Goal: Information Seeking & Learning: Learn about a topic

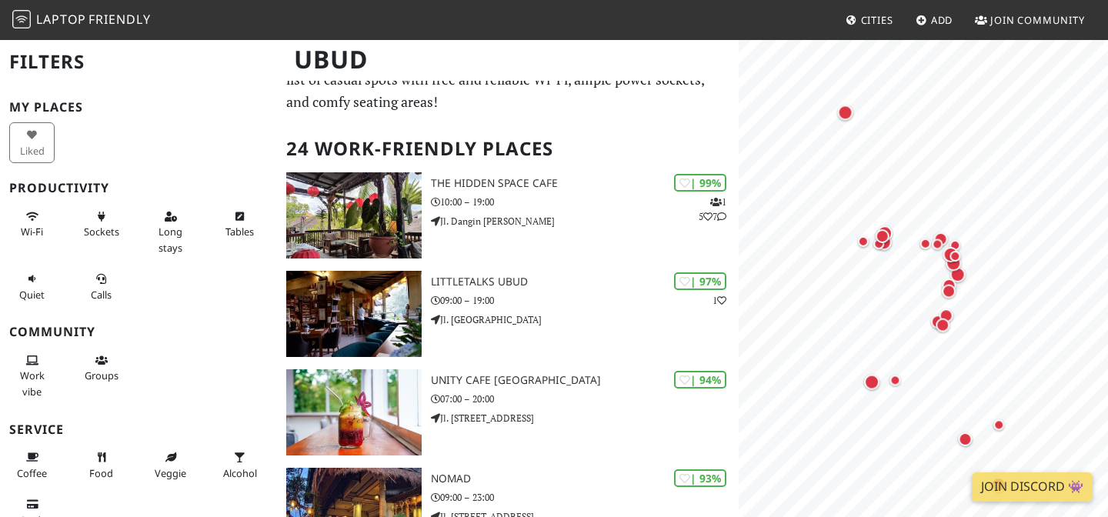
scroll to position [47, 0]
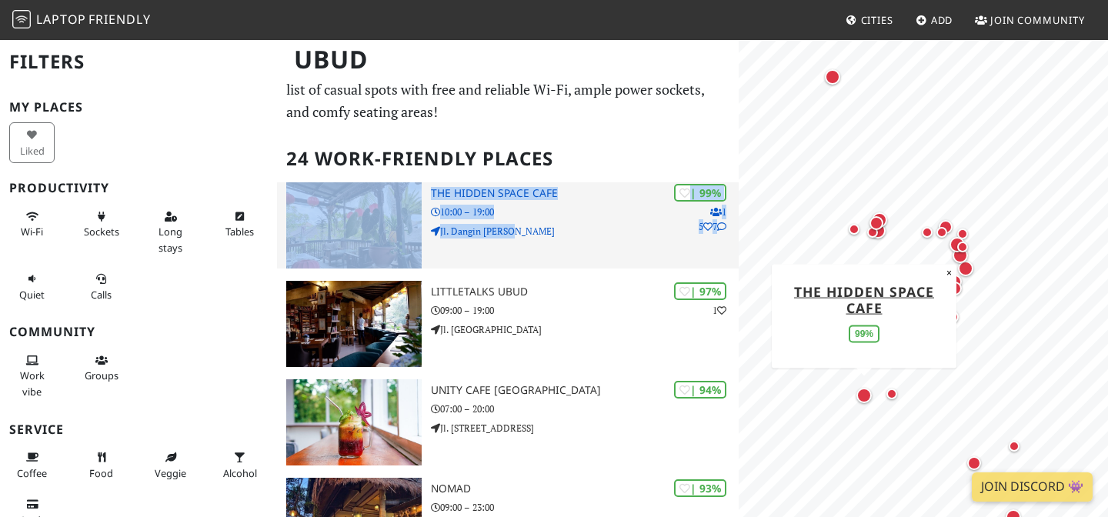
click at [453, 198] on h3 "The Hidden Space Cafe" at bounding box center [585, 193] width 308 height 13
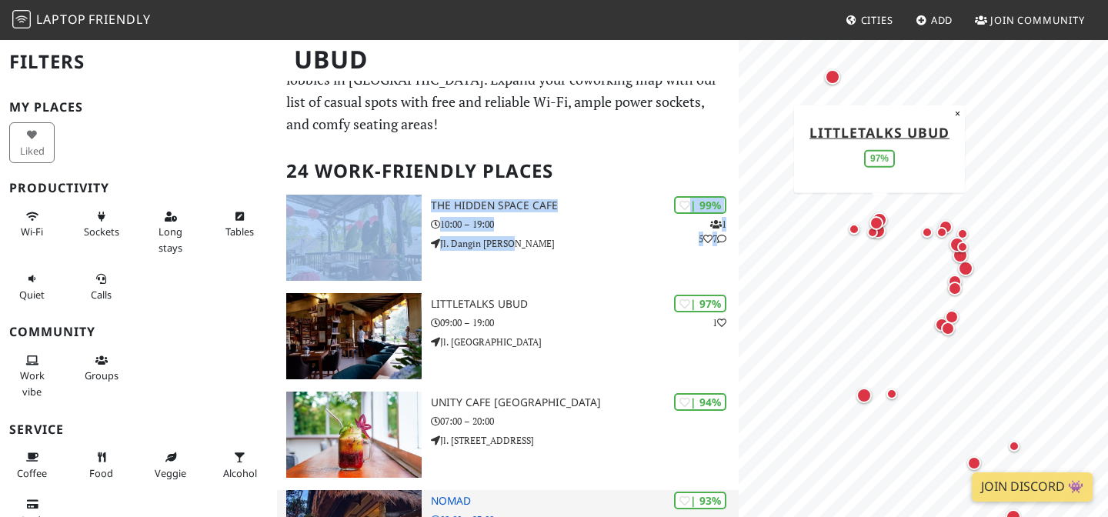
scroll to position [32, 0]
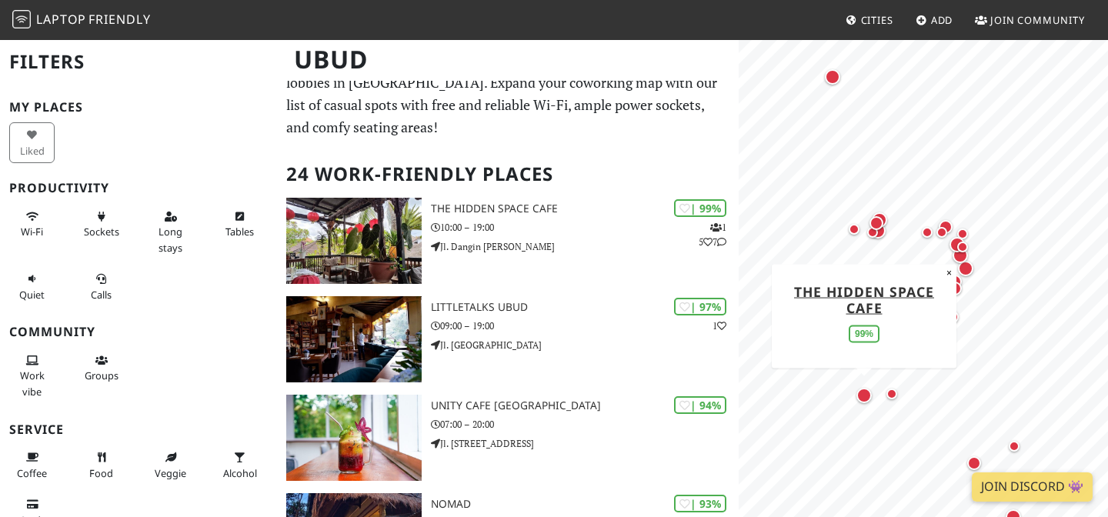
click at [245, 244] on div "Tables" at bounding box center [242, 232] width 69 height 62
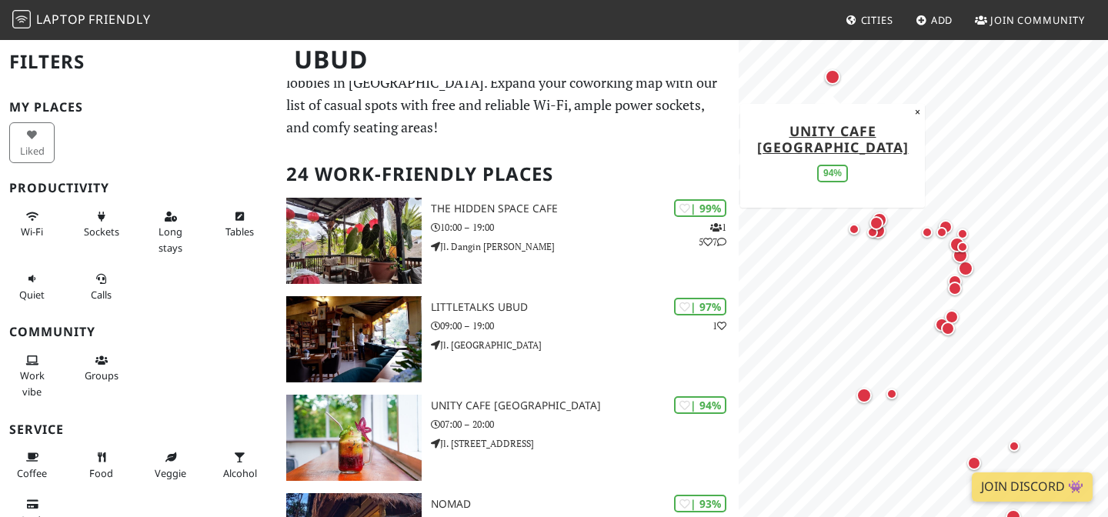
click at [214, 362] on div "Work vibe Groups" at bounding box center [138, 376] width 277 height 62
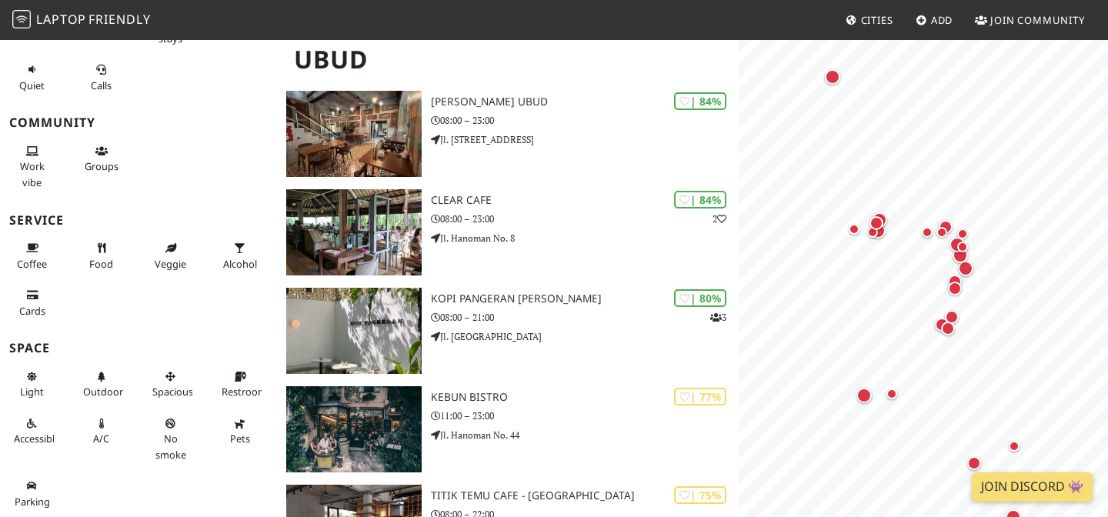
scroll to position [0, 0]
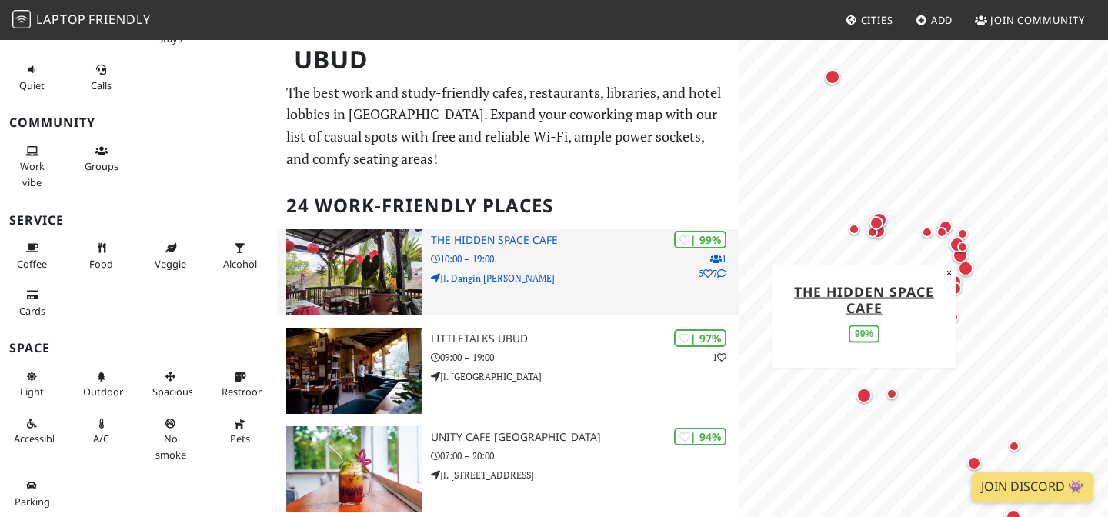
click at [488, 243] on h3 "The Hidden Space Cafe" at bounding box center [585, 240] width 308 height 13
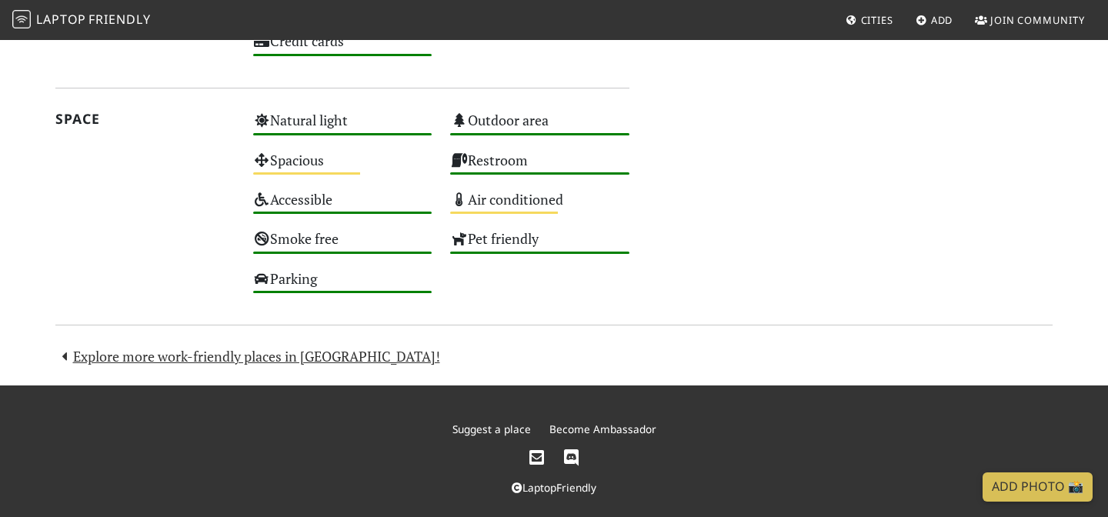
scroll to position [1700, 0]
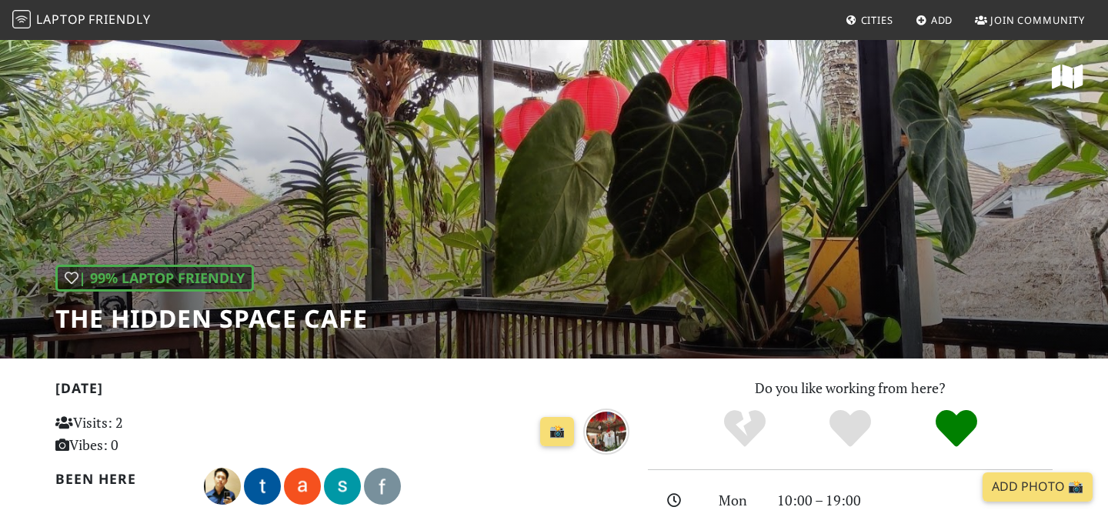
click at [408, 202] on div "| 99% Laptop Friendly The Hidden Space Cafe" at bounding box center [554, 198] width 1108 height 320
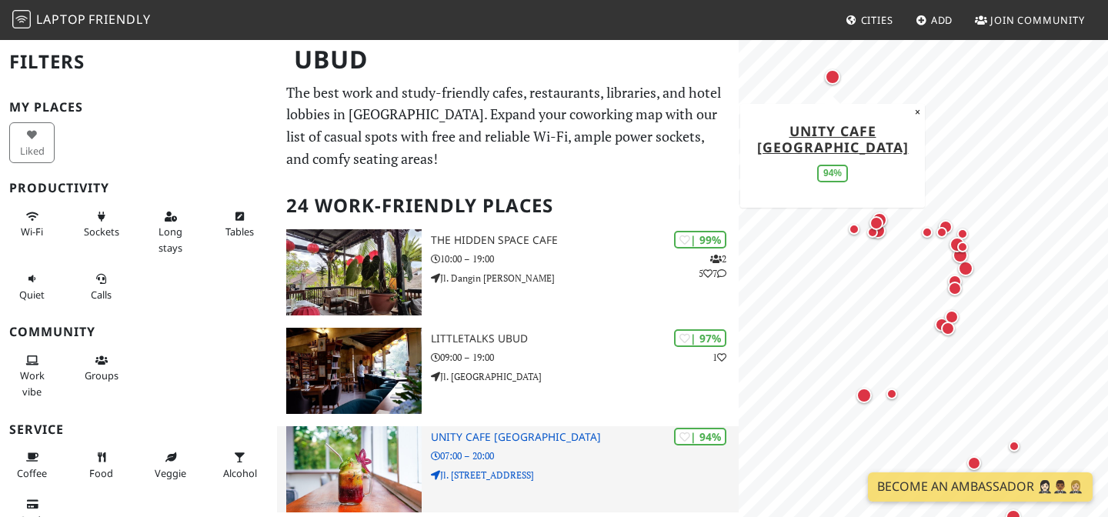
click at [455, 436] on h3 "Unity Cafe Bali" at bounding box center [585, 437] width 308 height 13
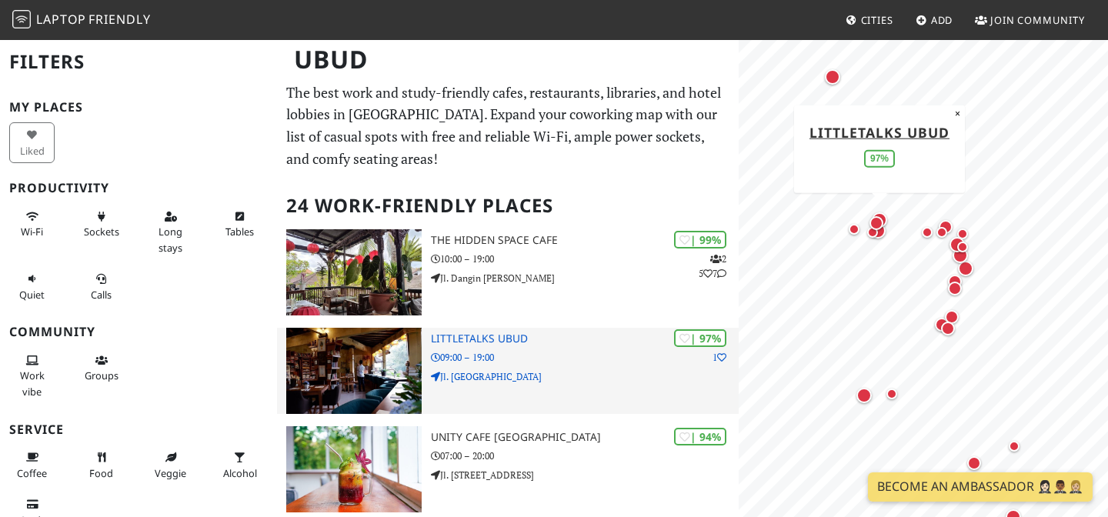
click at [494, 335] on h3 "Littletalks Ubud" at bounding box center [585, 338] width 308 height 13
